Goal: Find specific page/section: Find specific page/section

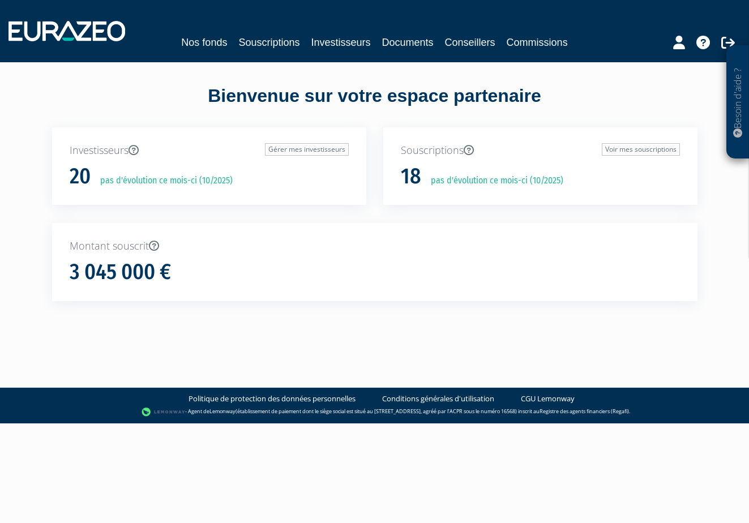
click at [286, 37] on link "Souscriptions" at bounding box center [268, 43] width 61 height 16
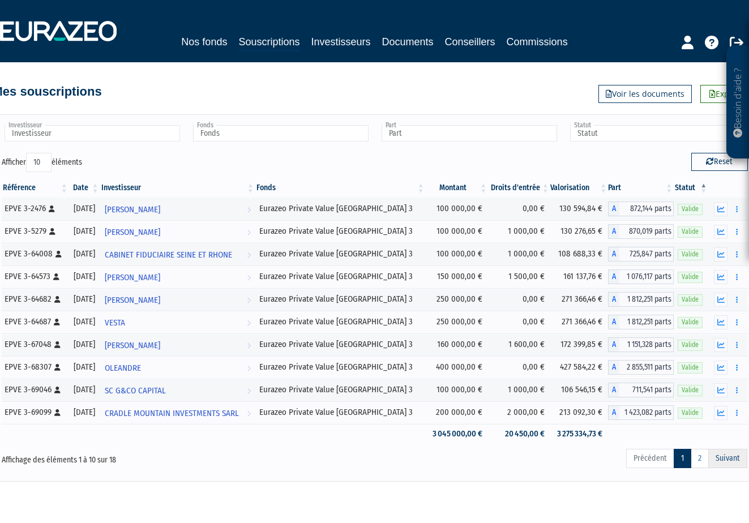
click at [713, 461] on link "Suivant" at bounding box center [727, 458] width 39 height 19
click at [702, 459] on link "2" at bounding box center [699, 458] width 18 height 19
click at [677, 461] on link "1" at bounding box center [682, 458] width 18 height 19
click at [737, 463] on link "Suivant" at bounding box center [727, 458] width 39 height 19
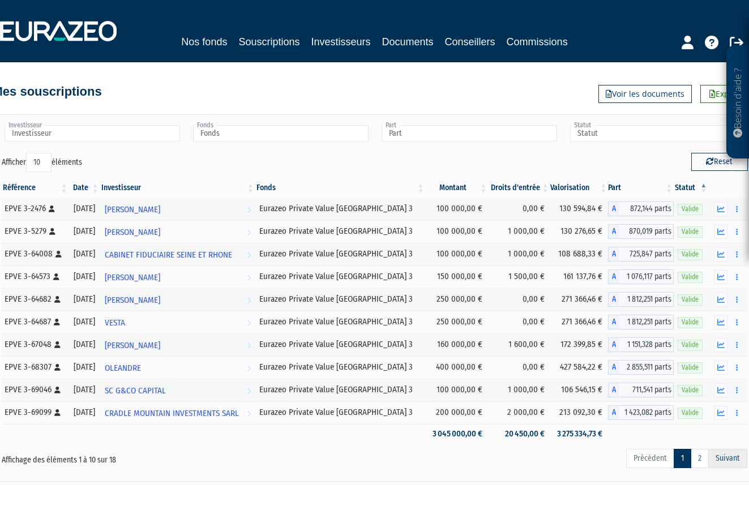
click at [736, 463] on link "Suivant" at bounding box center [727, 458] width 39 height 19
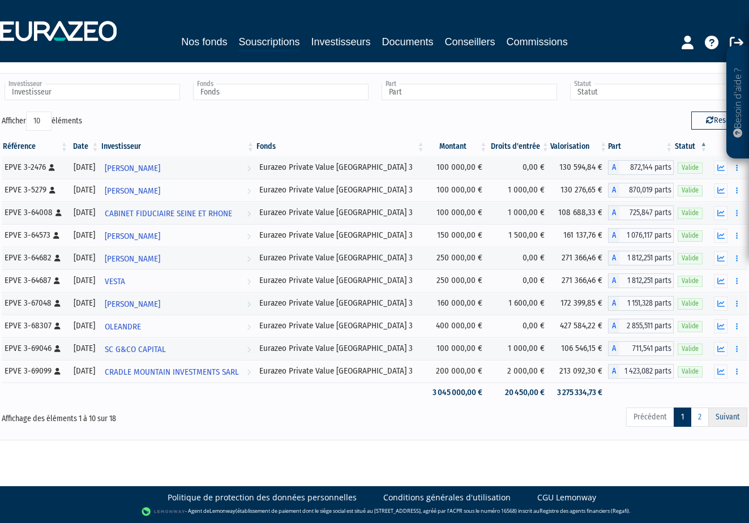
scroll to position [41, 0]
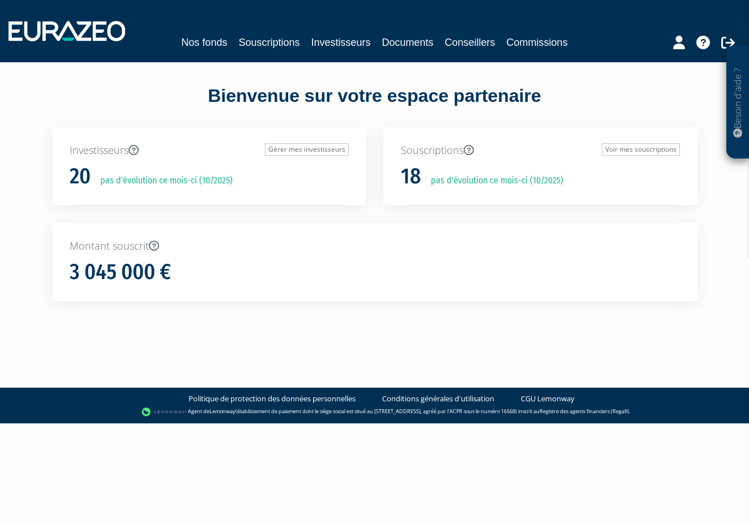
click at [277, 43] on link "Souscriptions" at bounding box center [268, 43] width 61 height 16
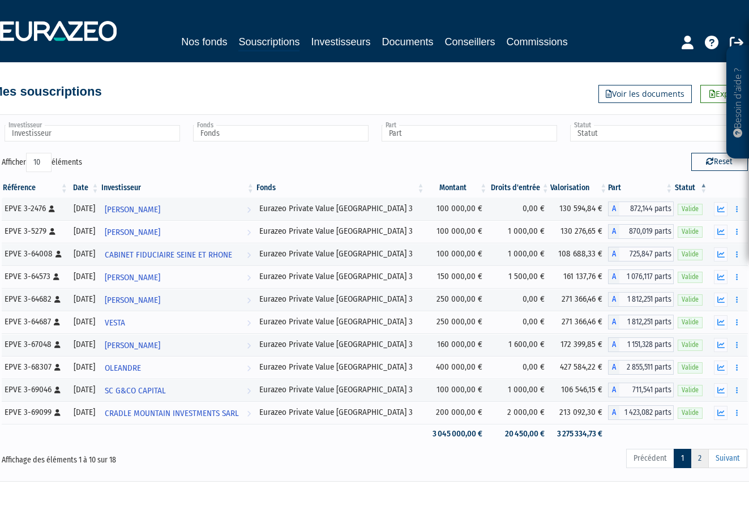
click at [699, 461] on link "2" at bounding box center [699, 458] width 18 height 19
